Goal: Information Seeking & Learning: Learn about a topic

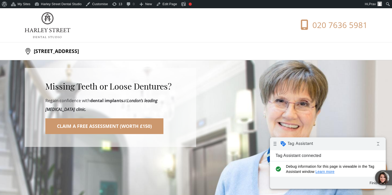
click at [253, 24] on link "020 7636 5981" at bounding box center [326, 25] width 82 height 11
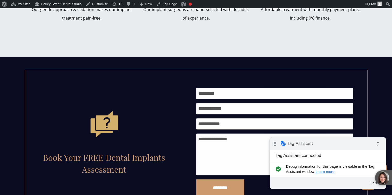
scroll to position [94, 0]
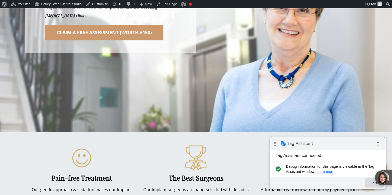
click at [253, 140] on button "Finish" at bounding box center [374, 182] width 19 height 9
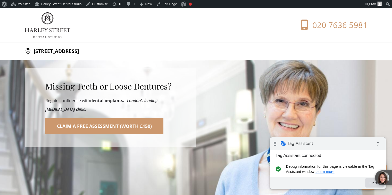
click at [253, 140] on button "Finish" at bounding box center [374, 182] width 19 height 9
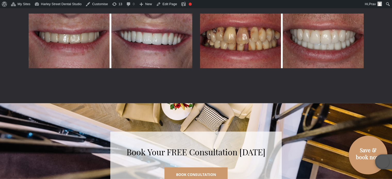
scroll to position [1545, 0]
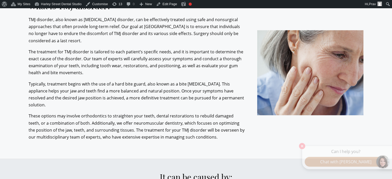
scroll to position [876, 0]
